Goal: Navigation & Orientation: Understand site structure

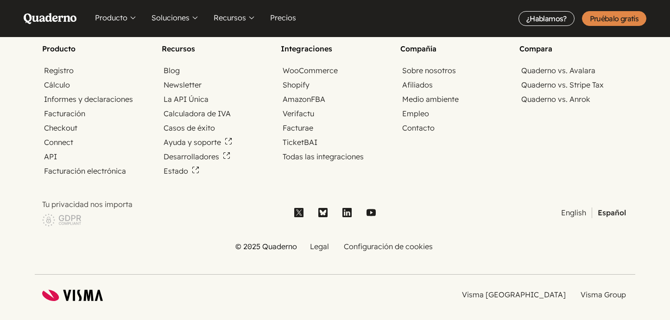
scroll to position [3174, 0]
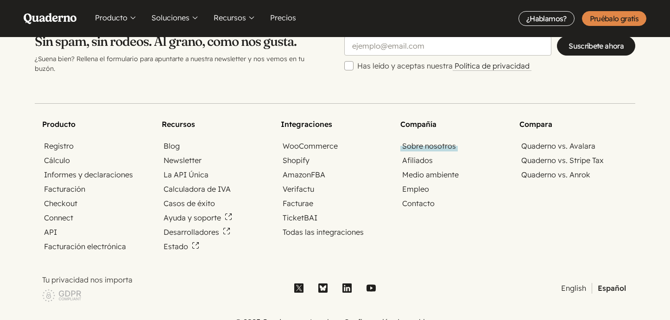
click at [418, 141] on link "Sobre nosotros" at bounding box center [428, 146] width 57 height 11
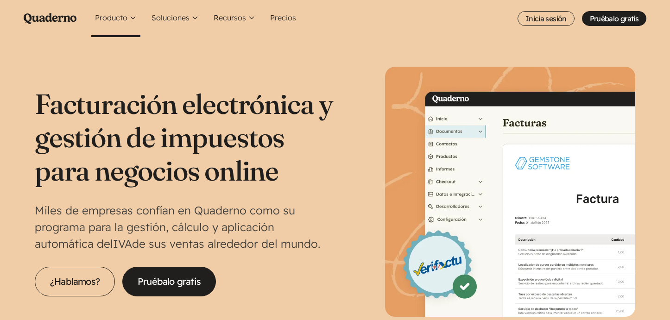
click at [111, 16] on button "Producto" at bounding box center [115, 18] width 49 height 37
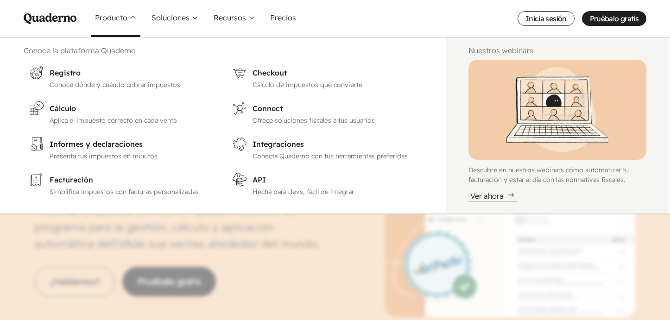
click at [107, 55] on h2 "Conoce la plataforma Quaderno" at bounding box center [224, 50] width 400 height 11
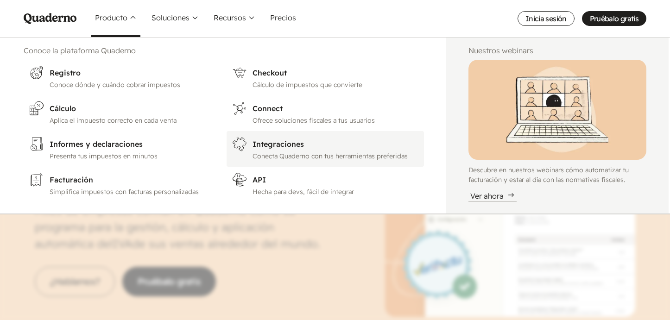
click at [263, 142] on h3 "Integraciones" at bounding box center [335, 143] width 166 height 11
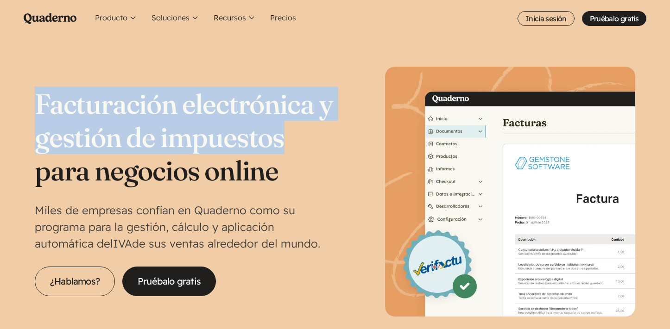
drag, startPoint x: 41, startPoint y: 104, endPoint x: 300, endPoint y: 150, distance: 263.4
click at [300, 150] on h1 "Facturación electrónica y gestión de impuestos para negocios online" at bounding box center [185, 137] width 300 height 100
copy h1 "Facturación electrónica y gestión de impuestos"
